Goal: Navigation & Orientation: Find specific page/section

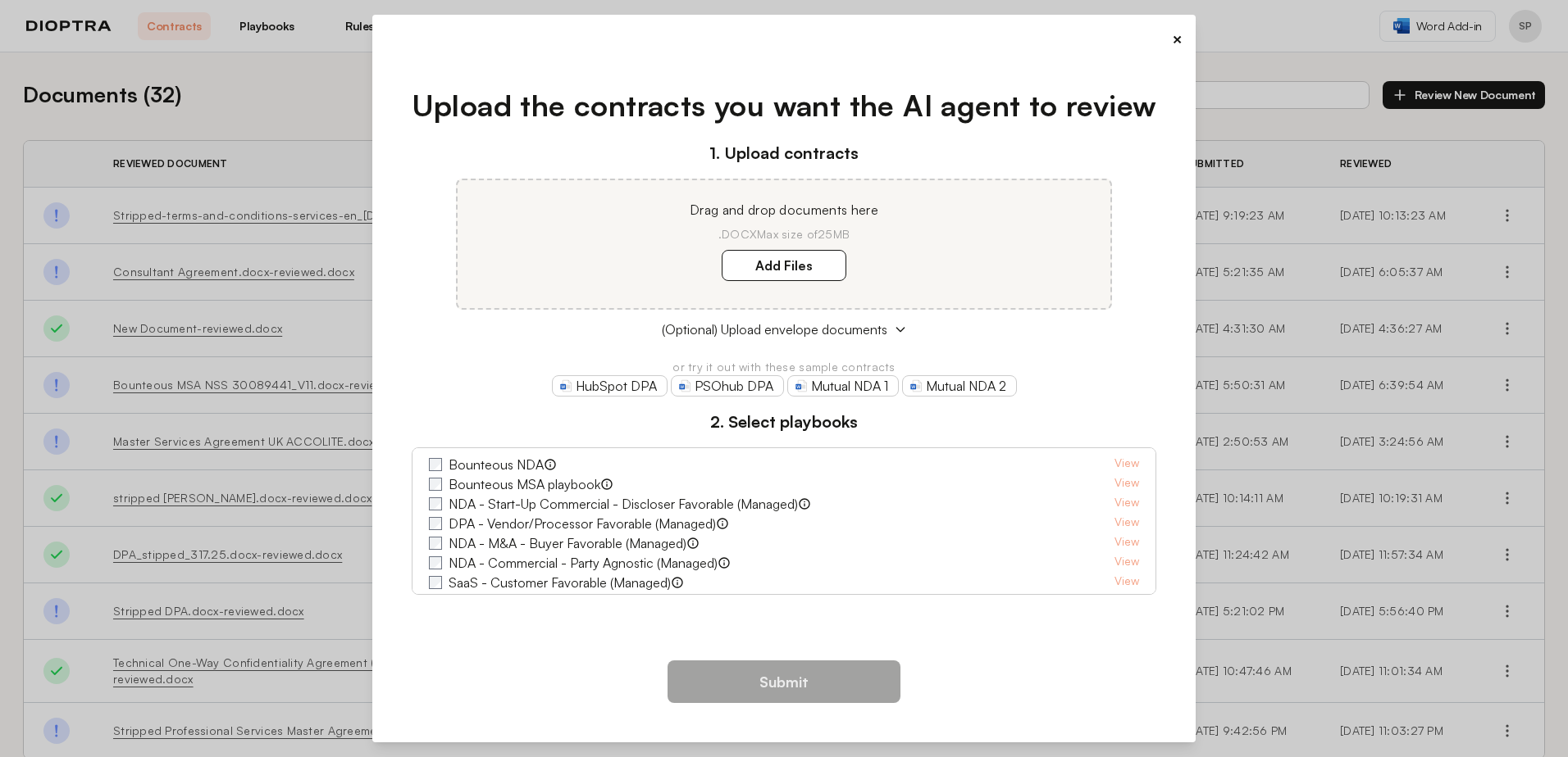
click at [1178, 34] on button "×" at bounding box center [1177, 39] width 10 height 23
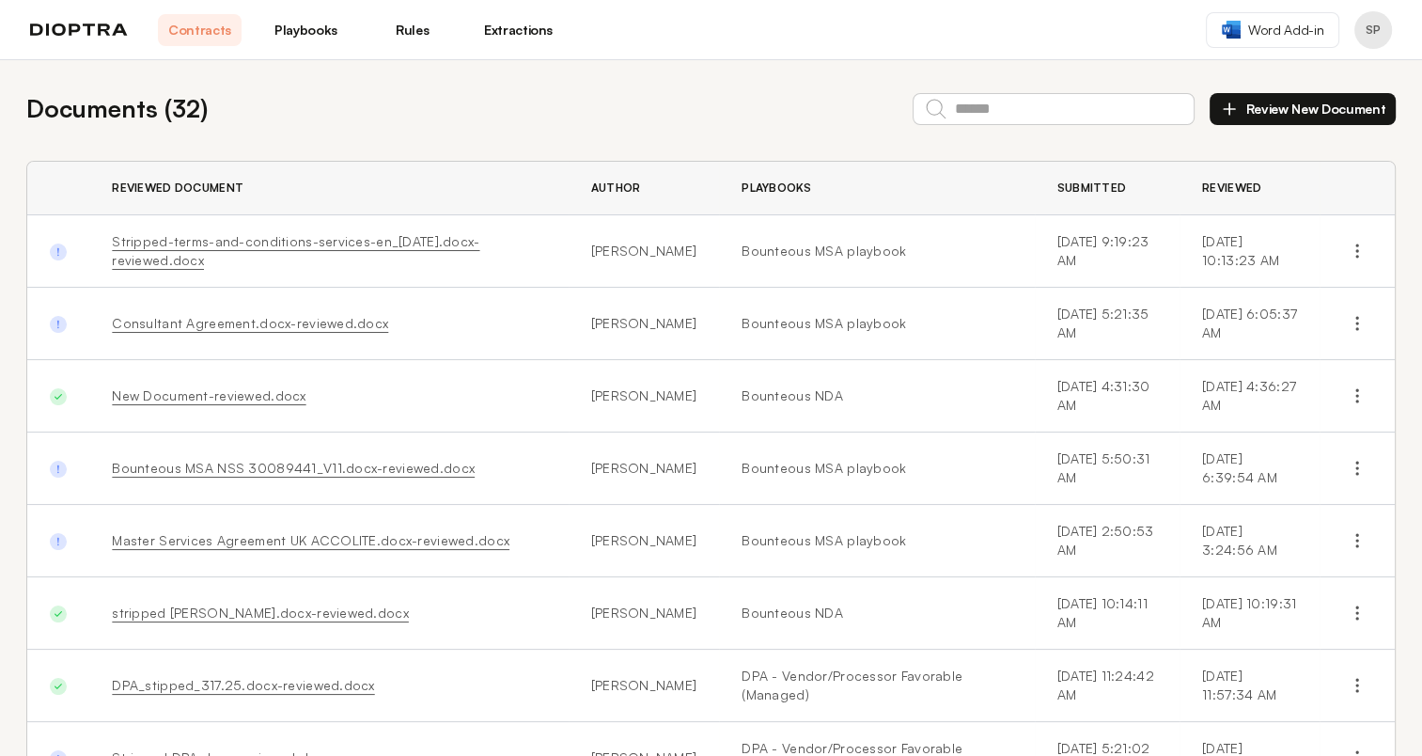
click at [519, 23] on link "Extractions" at bounding box center [519, 30] width 84 height 32
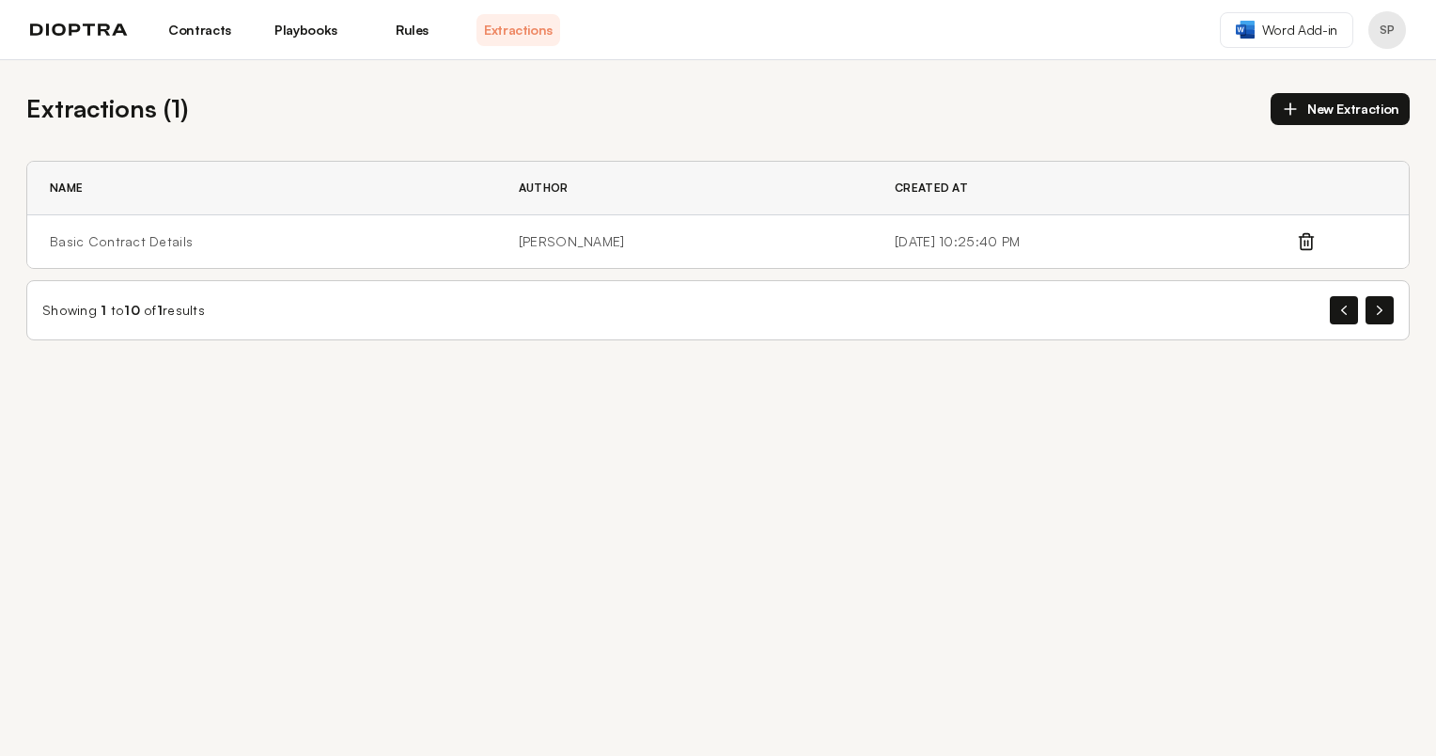
click at [202, 24] on link "Contracts" at bounding box center [200, 30] width 84 height 32
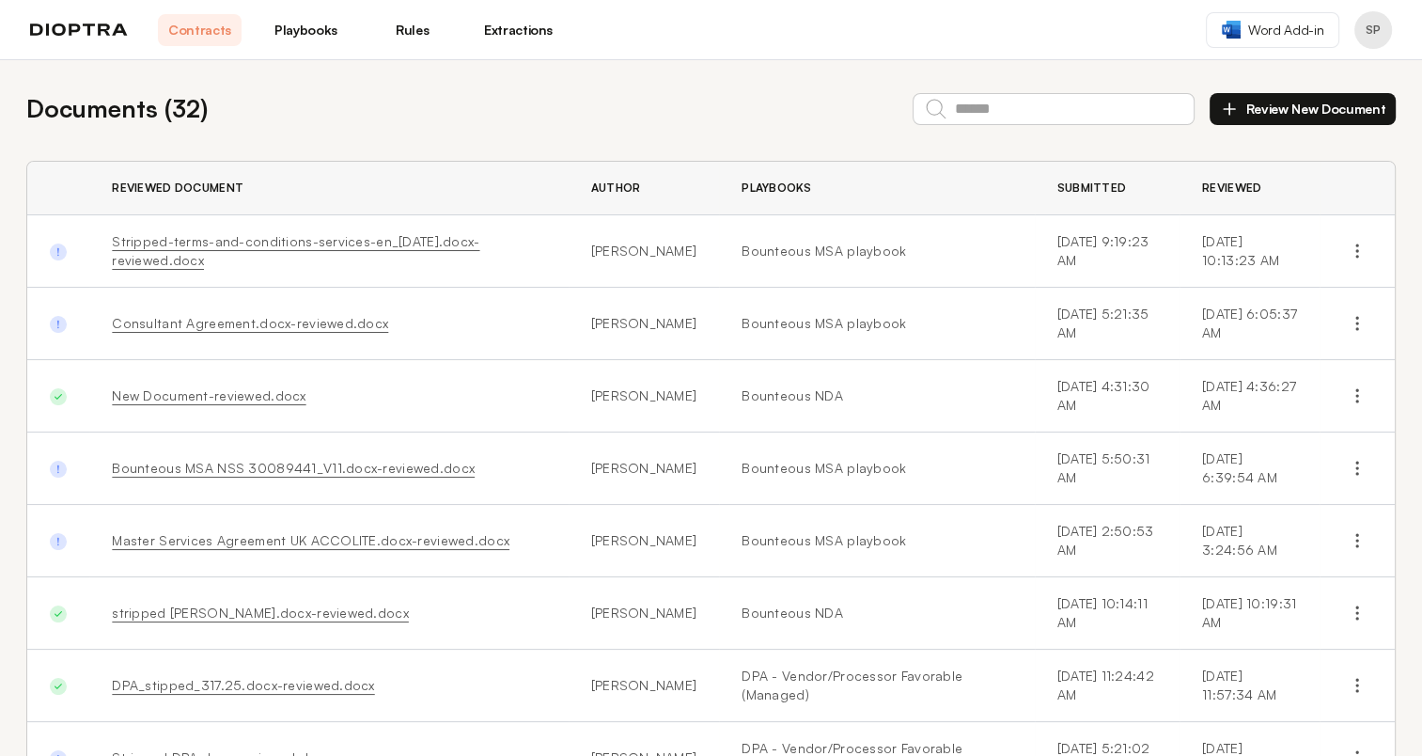
click at [307, 29] on link "Playbooks" at bounding box center [306, 30] width 84 height 32
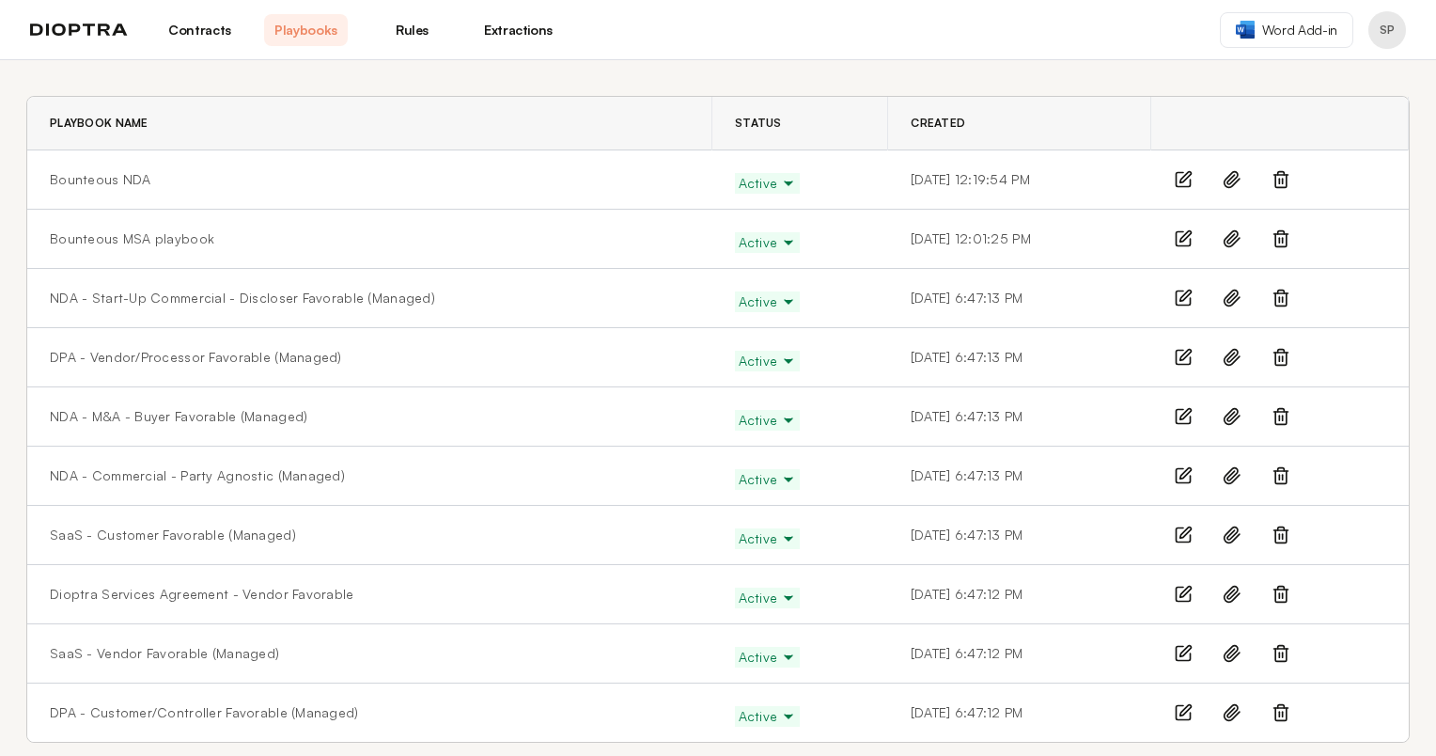
scroll to position [79, 0]
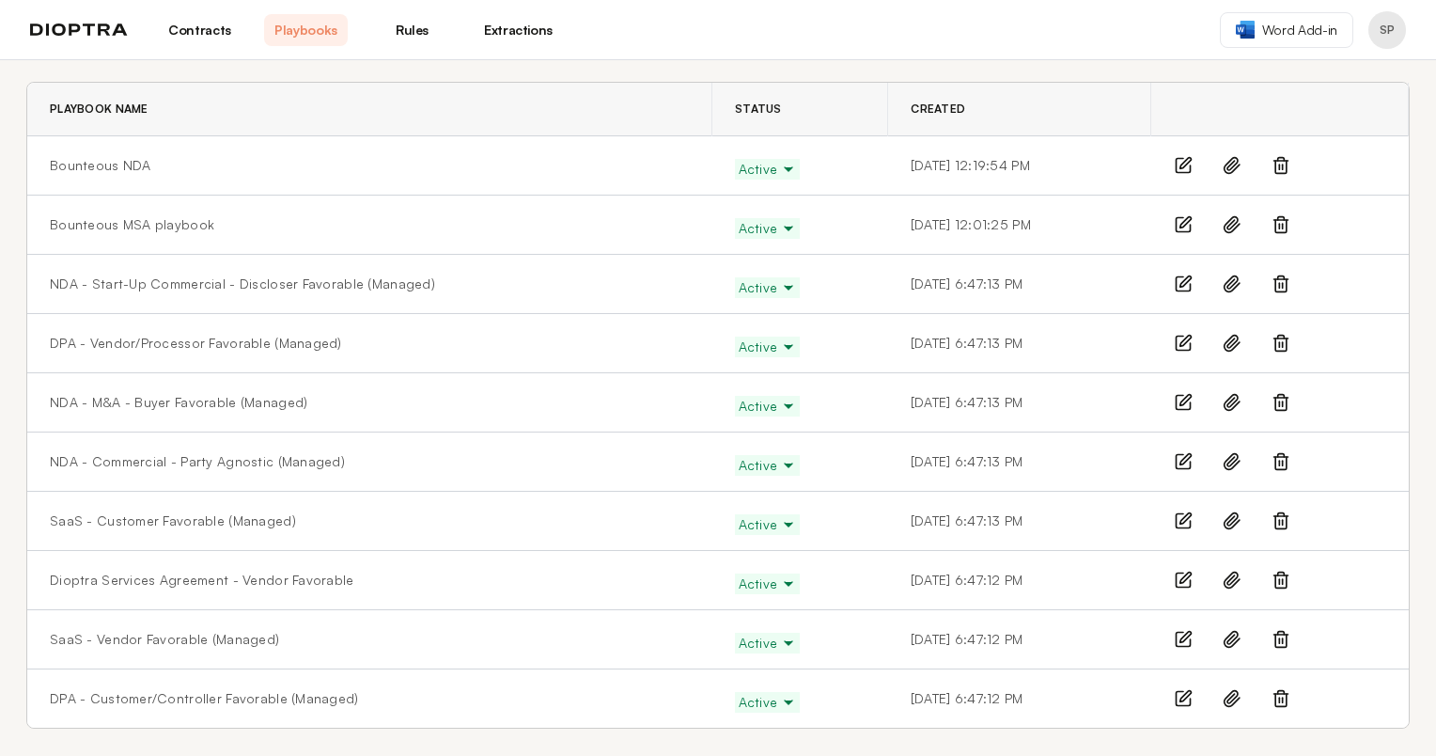
click at [406, 29] on link "Rules" at bounding box center [412, 30] width 84 height 32
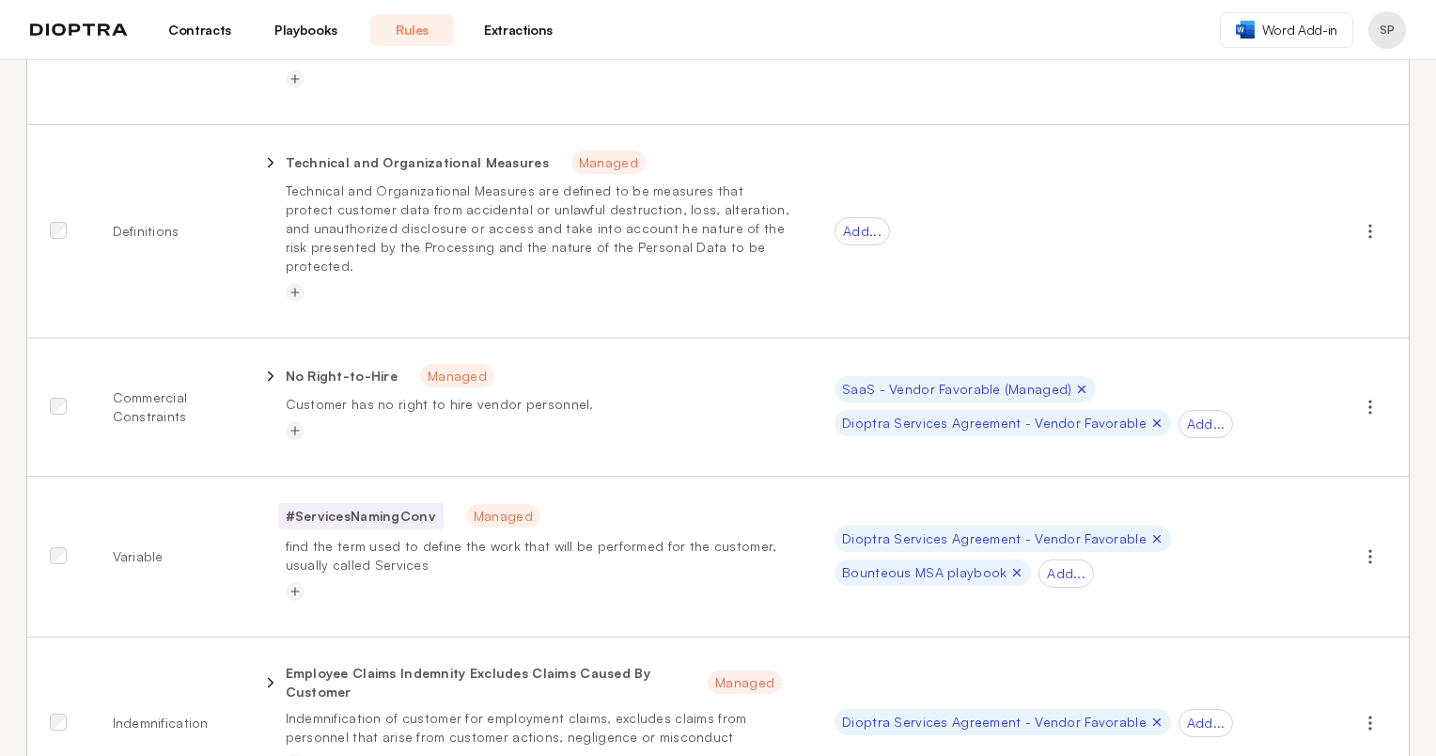
scroll to position [752, 0]
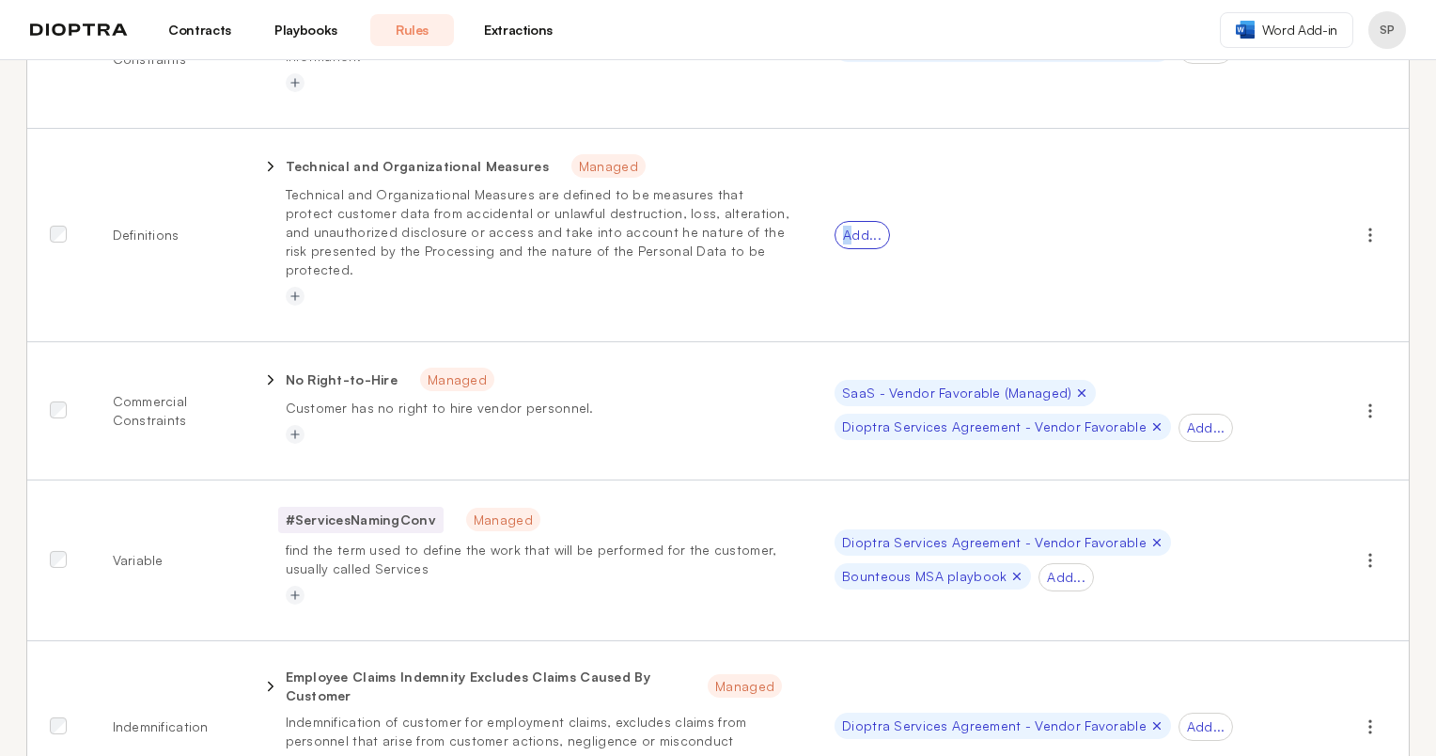
click at [844, 221] on div "Add..." at bounding box center [862, 235] width 55 height 28
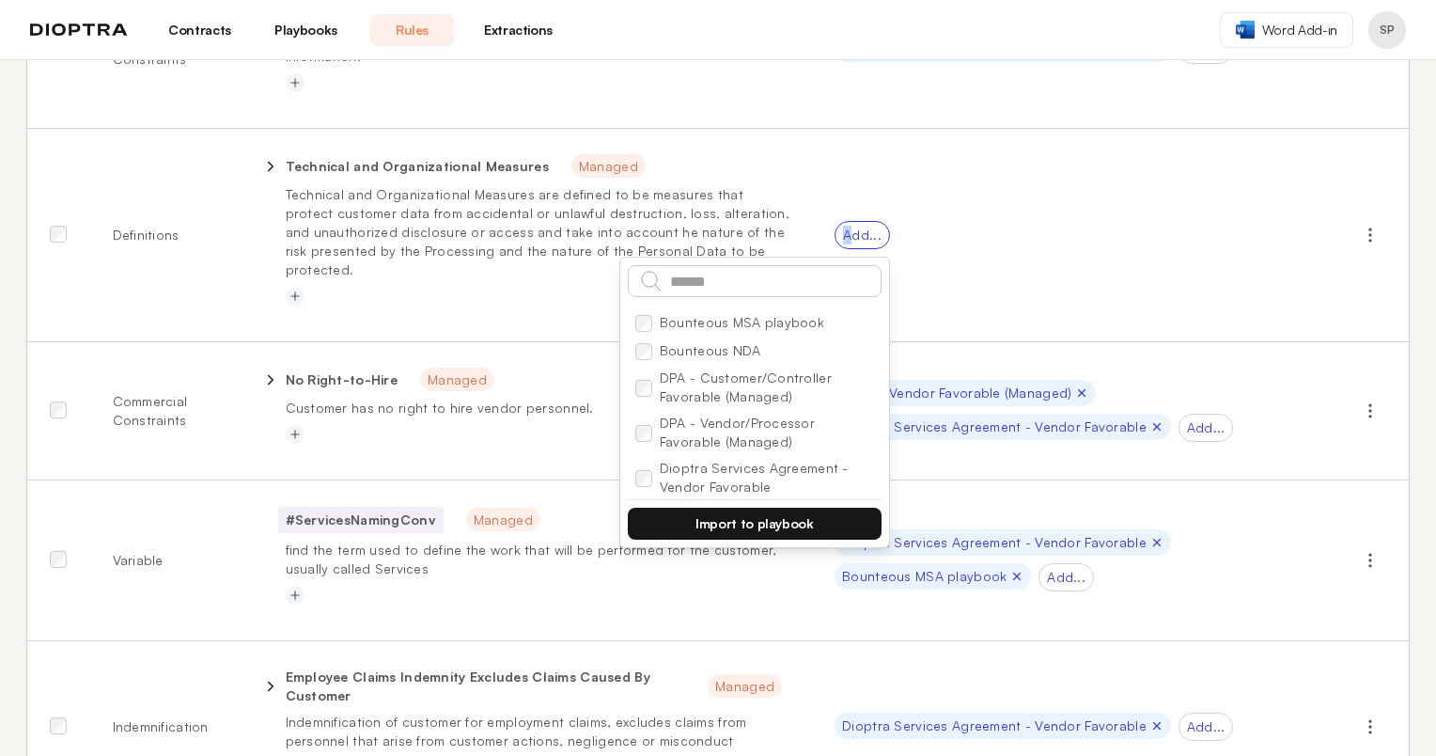
drag, startPoint x: 844, startPoint y: 200, endPoint x: 949, endPoint y: 236, distance: 111.2
click at [949, 236] on td "Add... Bounteous MSA playbook Bounteous NDA DPA - Customer/Controller Favorable…" at bounding box center [1072, 235] width 521 height 213
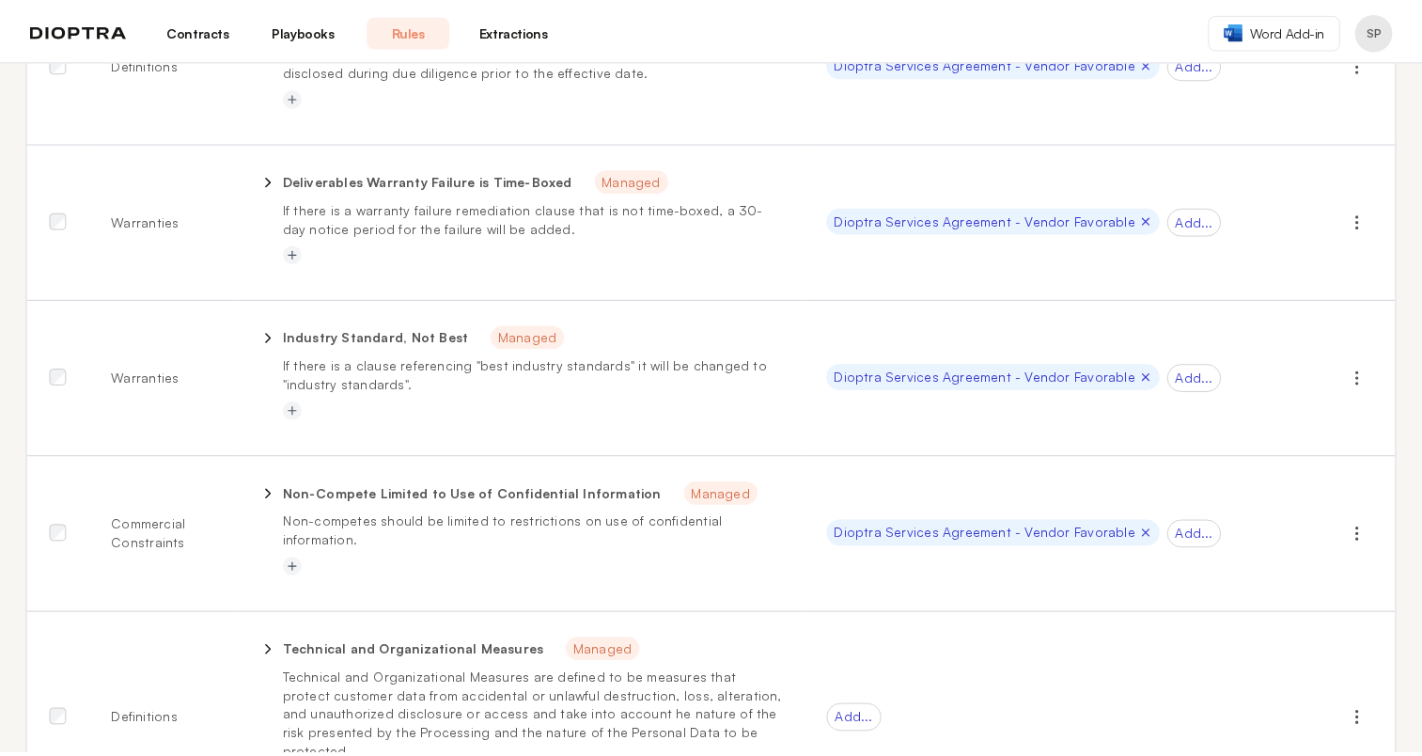
scroll to position [0, 0]
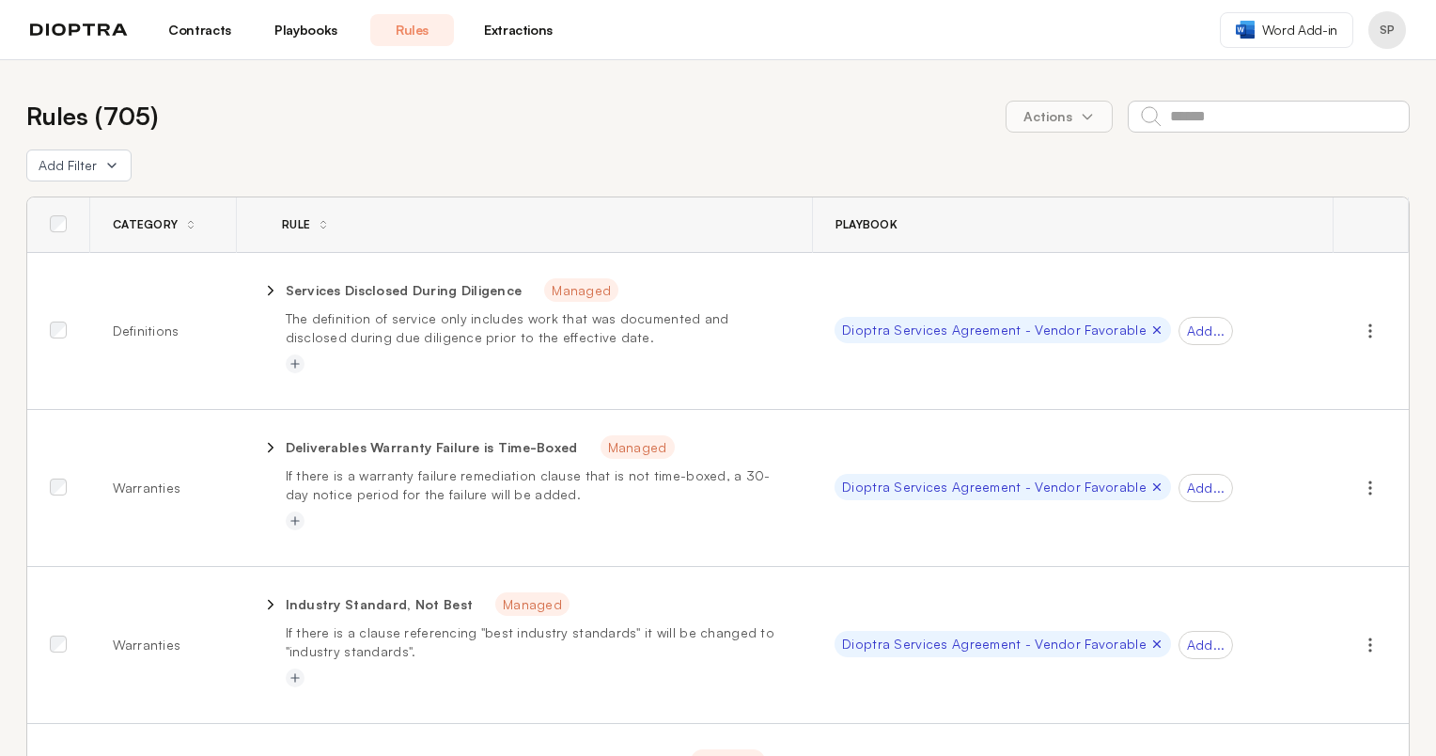
click at [199, 30] on link "Contracts" at bounding box center [200, 30] width 84 height 32
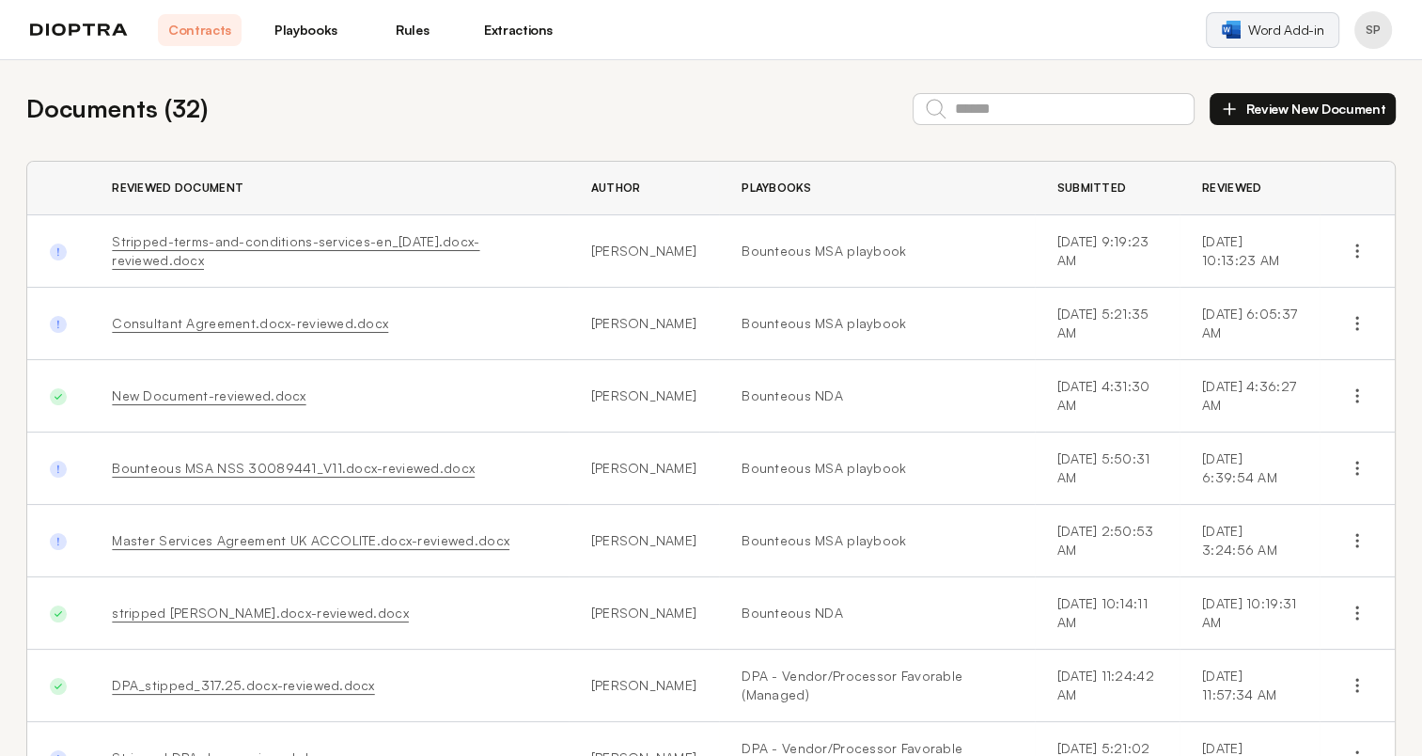
click at [1267, 30] on span "Word Add-in" at bounding box center [1285, 30] width 75 height 19
